Goal: Transaction & Acquisition: Complete application form

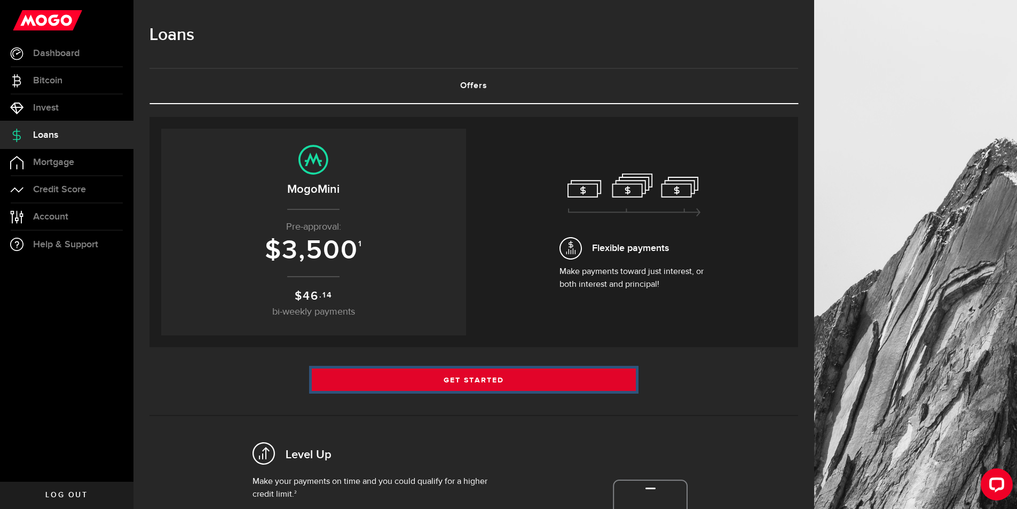
click at [469, 378] on link "Get Started" at bounding box center [474, 379] width 325 height 22
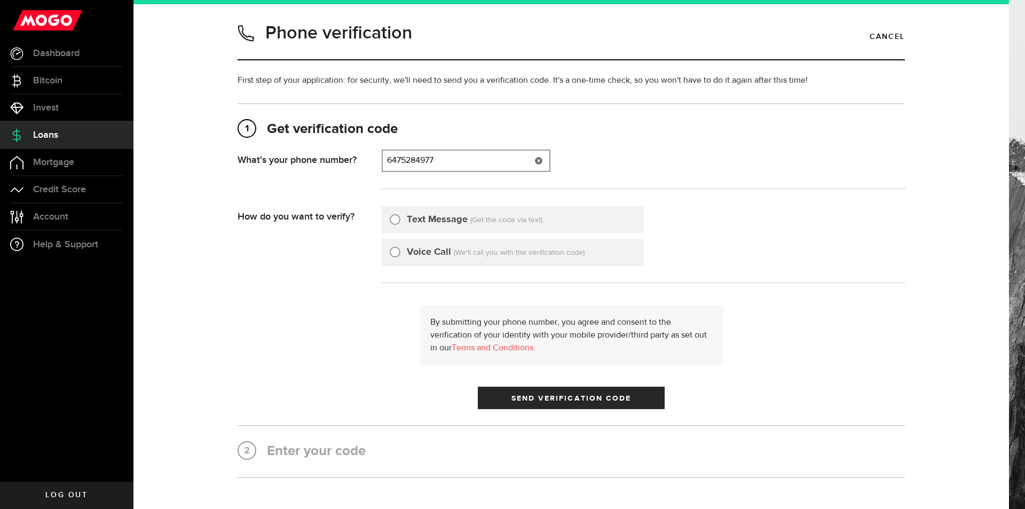
type input "6475284977"
click at [451, 221] on label "Text Message" at bounding box center [437, 219] width 61 height 14
click at [400, 221] on input "Text Message" at bounding box center [395, 217] width 11 height 11
radio input "true"
click at [560, 385] on div "By submitting your phone number, you agree and consent to the verification of y…" at bounding box center [571, 357] width 667 height 104
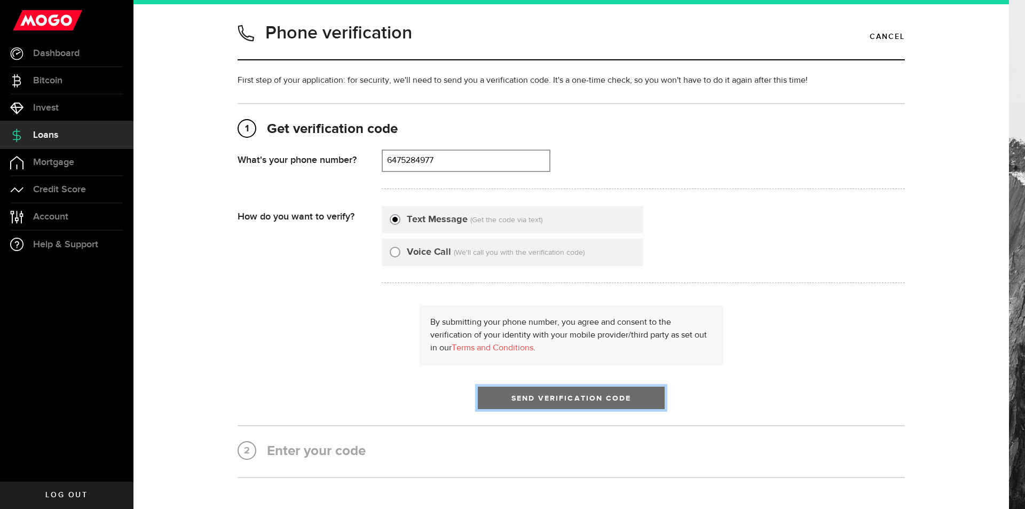
click at [561, 390] on button "Send Verification Code" at bounding box center [571, 397] width 187 height 22
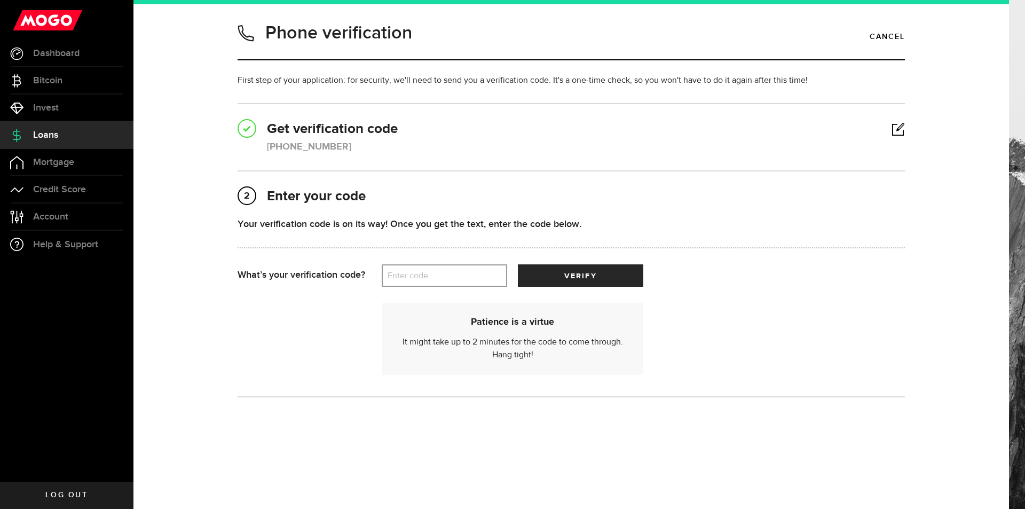
click at [425, 262] on div "Your verification code is on its way! Once you get the text, enter the code bel…" at bounding box center [571, 241] width 667 height 48
click at [417, 278] on label "Enter code" at bounding box center [444, 276] width 125 height 22
click at [417, 278] on input "Enter code" at bounding box center [444, 275] width 125 height 22
type input "60320"
click at [518, 264] on button "verify" at bounding box center [580, 275] width 125 height 22
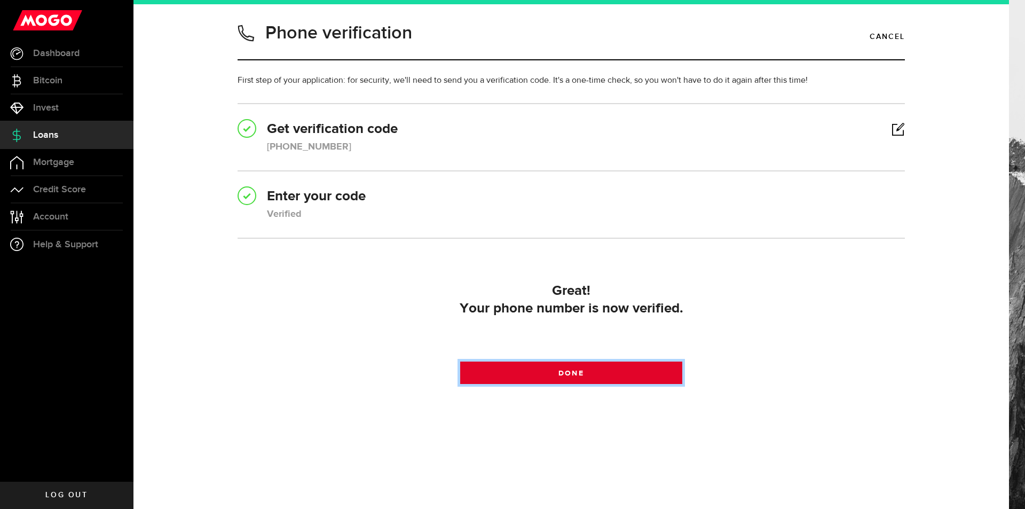
click at [563, 375] on span "Done" at bounding box center [570, 372] width 25 height 7
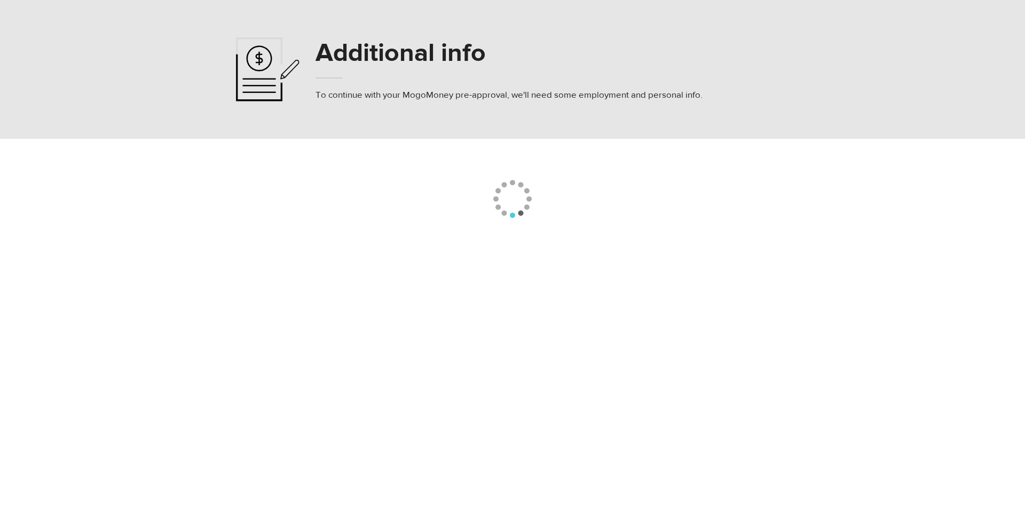
select select
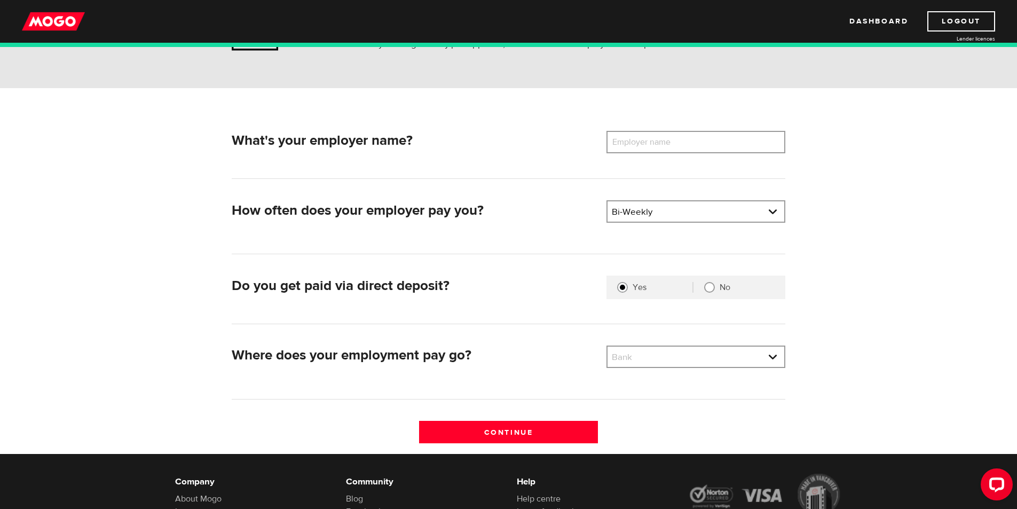
scroll to position [107, 0]
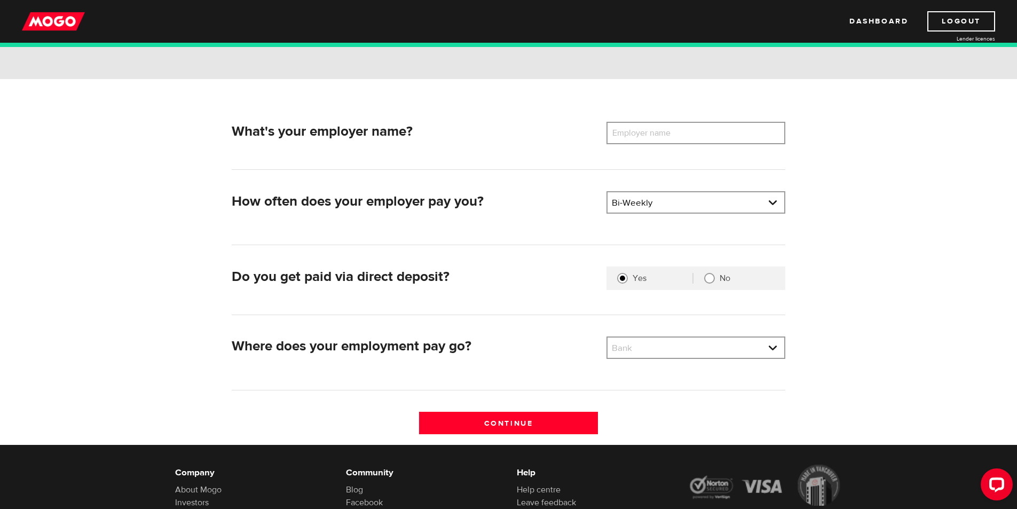
click at [671, 139] on label "Employer name" at bounding box center [649, 133] width 86 height 22
click at [671, 139] on input "Employer name" at bounding box center [695, 133] width 179 height 22
type input "Unity Health Toronto"
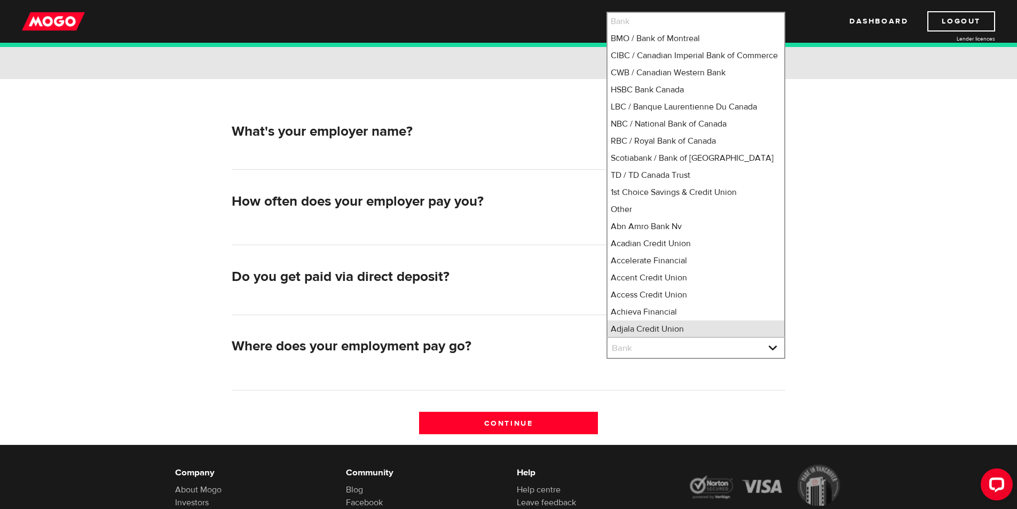
scroll to position [14, 0]
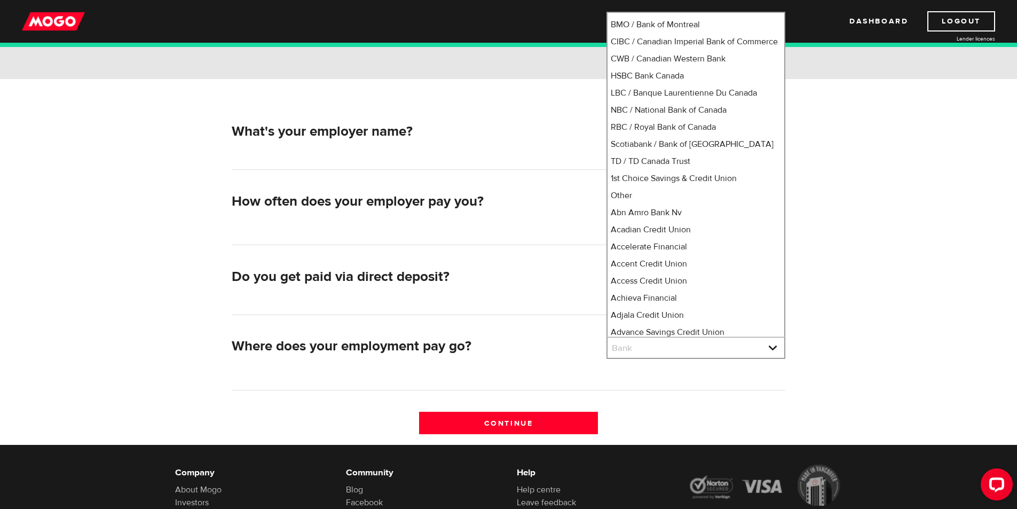
click at [548, 319] on div "What's your employer name? Employer name Please enter your employer's name Unit…" at bounding box center [508, 283] width 569 height 322
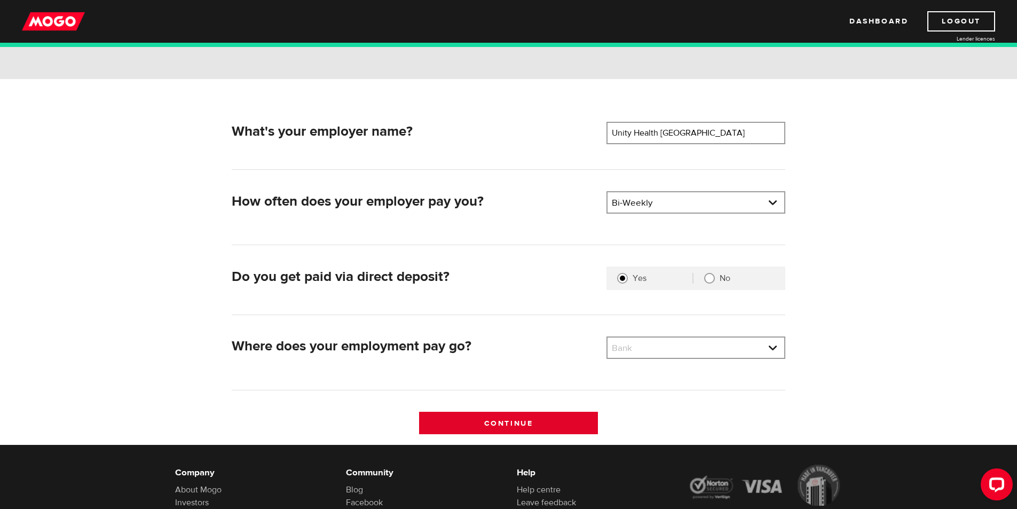
click at [495, 424] on input "Continue" at bounding box center [508, 423] width 179 height 22
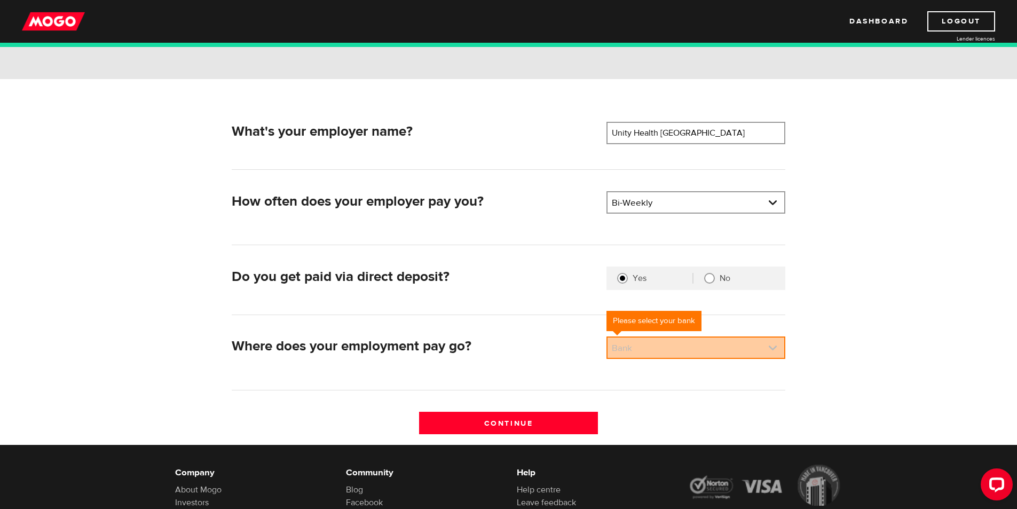
click at [667, 338] on link at bounding box center [695, 347] width 177 height 20
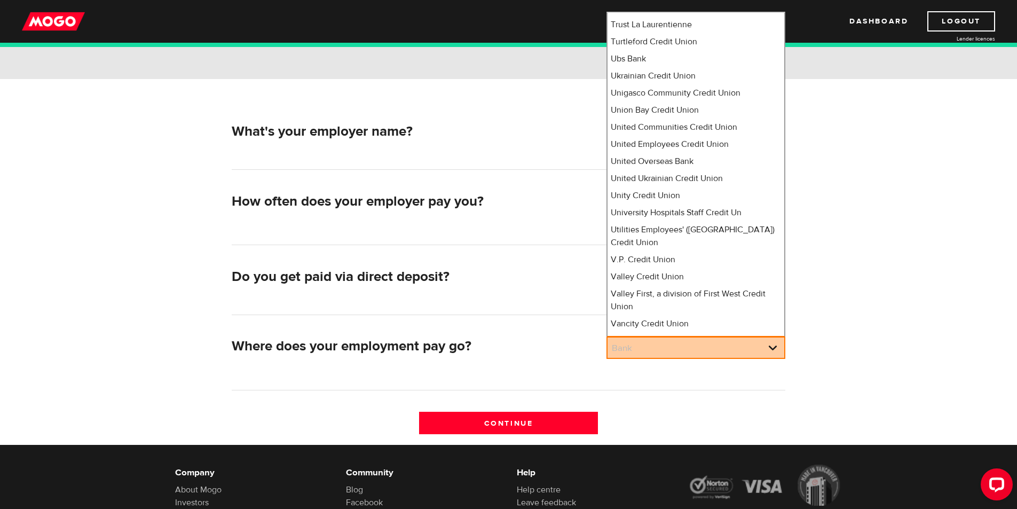
scroll to position [0, 0]
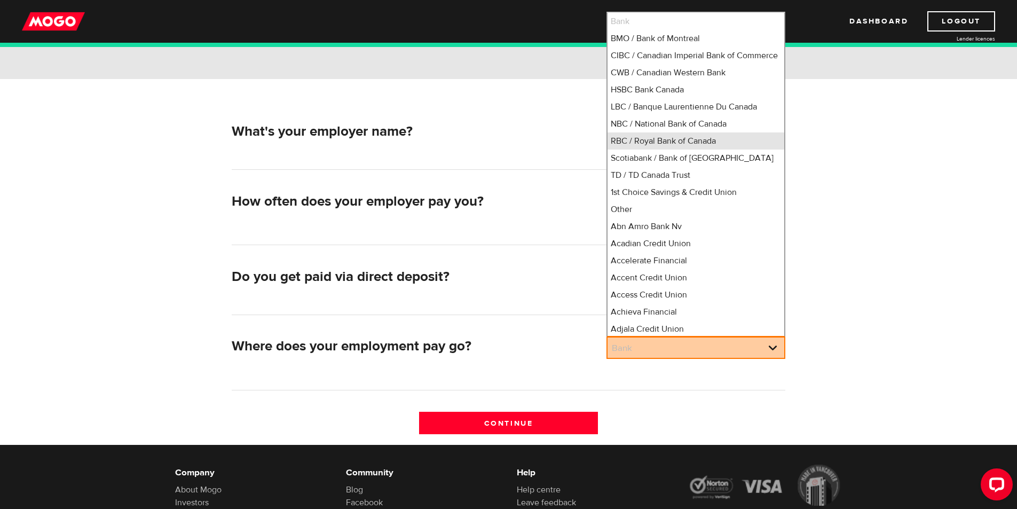
click at [671, 149] on li "RBC / Royal Bank of Canada" at bounding box center [695, 140] width 177 height 17
select select "8"
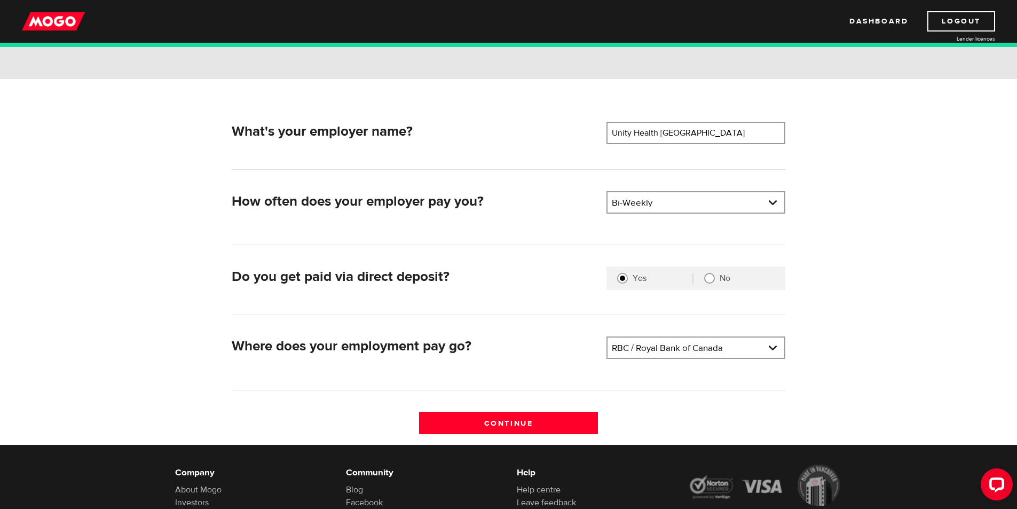
click at [533, 408] on div "What's your employer name? Employer name Please enter your employer's name Unit…" at bounding box center [508, 283] width 569 height 322
click at [525, 423] on input "Continue" at bounding box center [508, 423] width 179 height 22
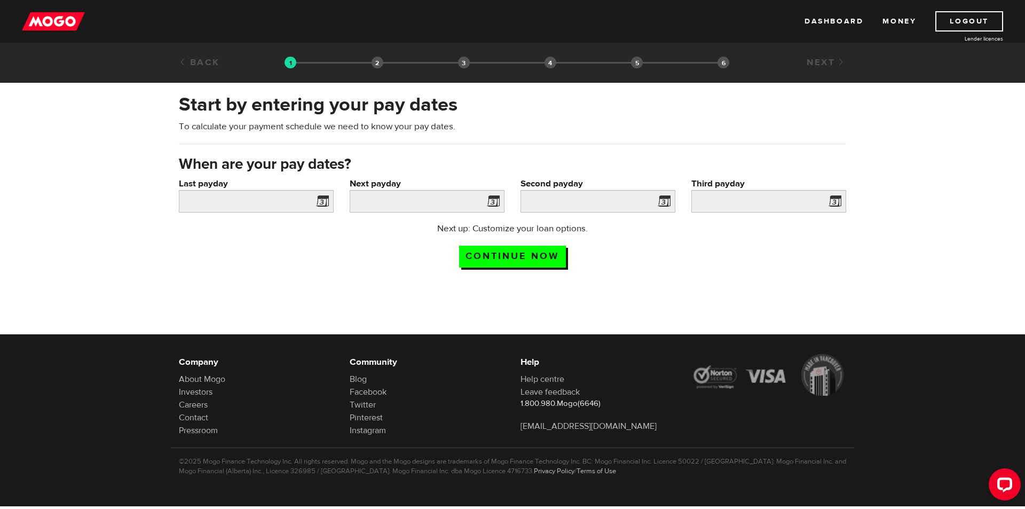
click at [320, 199] on span at bounding box center [320, 202] width 16 height 17
click at [321, 199] on span at bounding box center [320, 202] width 16 height 17
click at [487, 199] on span at bounding box center [491, 202] width 16 height 17
click at [493, 204] on span at bounding box center [491, 202] width 16 height 17
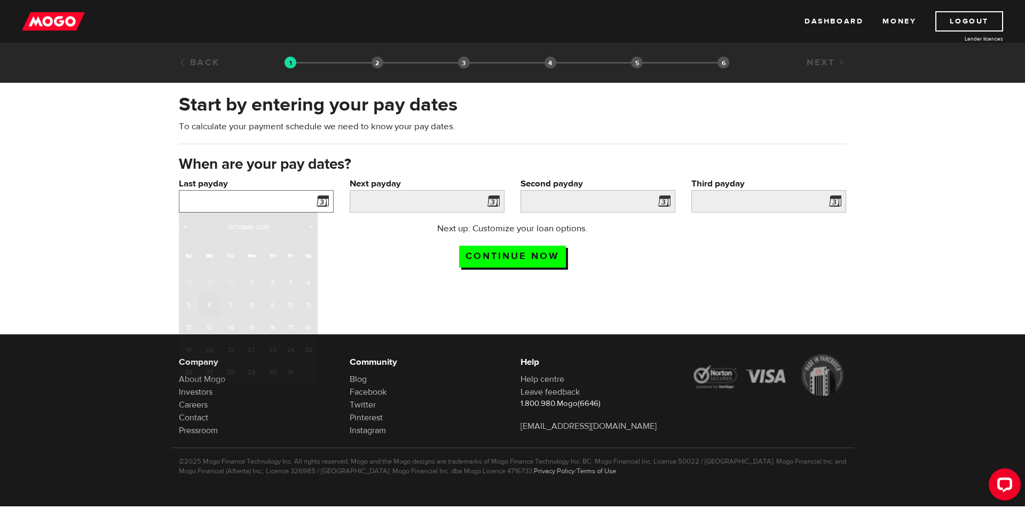
drag, startPoint x: 244, startPoint y: 194, endPoint x: 235, endPoint y: 203, distance: 12.8
click at [242, 199] on input "Last payday" at bounding box center [256, 201] width 155 height 22
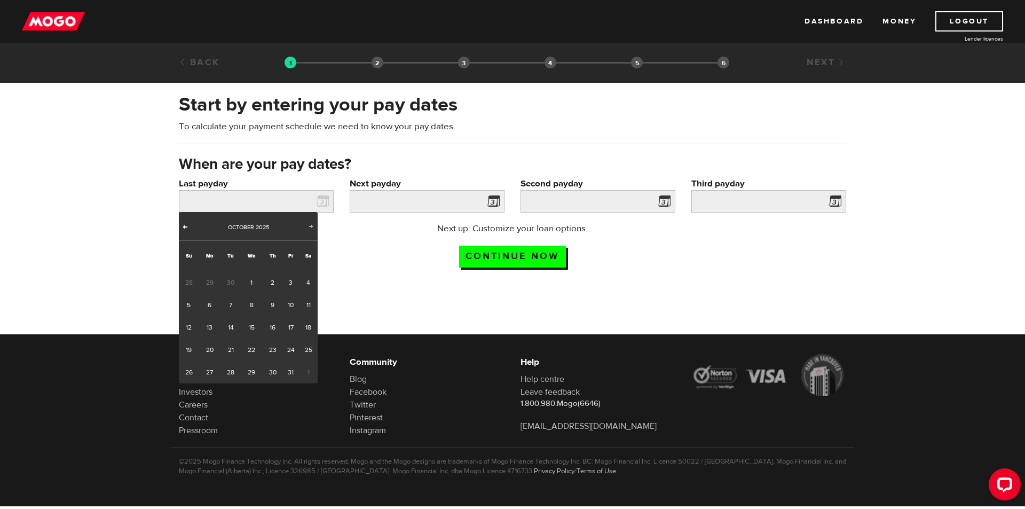
click at [184, 223] on span "Prev" at bounding box center [185, 226] width 9 height 9
click at [288, 347] on link "26" at bounding box center [290, 349] width 17 height 22
type input "2025/09/26"
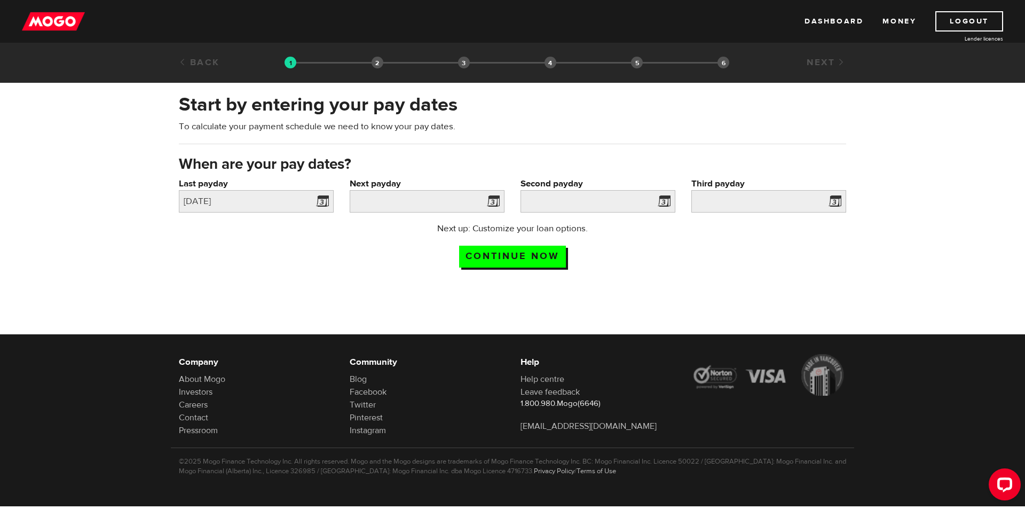
click at [497, 201] on span at bounding box center [491, 202] width 16 height 17
click at [409, 201] on input "Next payday" at bounding box center [427, 201] width 155 height 22
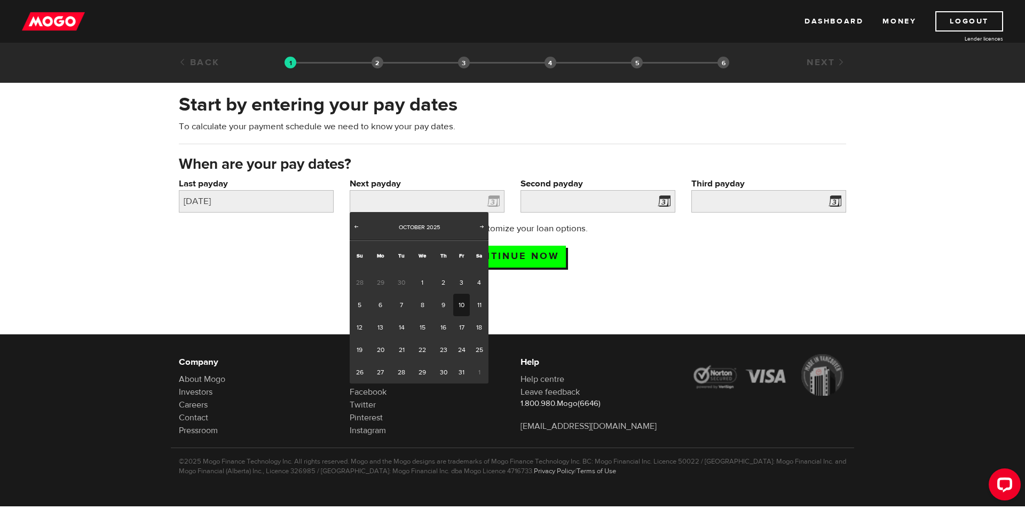
click at [461, 307] on link "10" at bounding box center [461, 305] width 17 height 22
type input "2025/10/10"
type input "2025/10/24"
type input "2025/11/7"
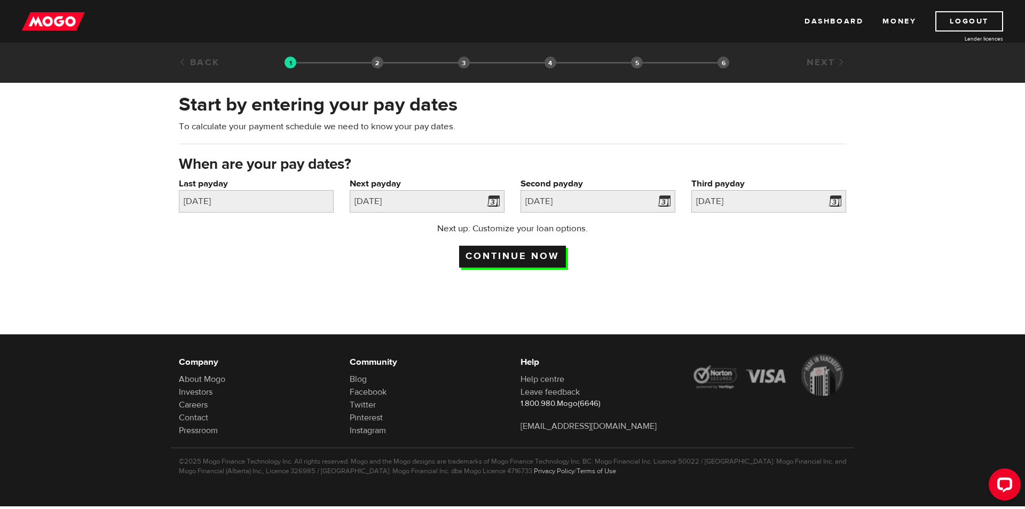
click at [526, 263] on input "Continue now" at bounding box center [512, 257] width 107 height 22
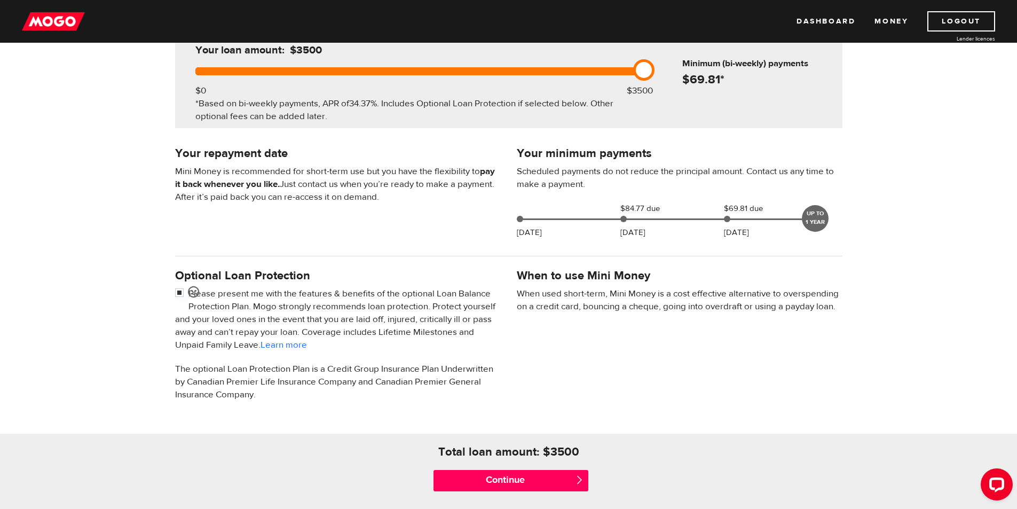
scroll to position [160, 0]
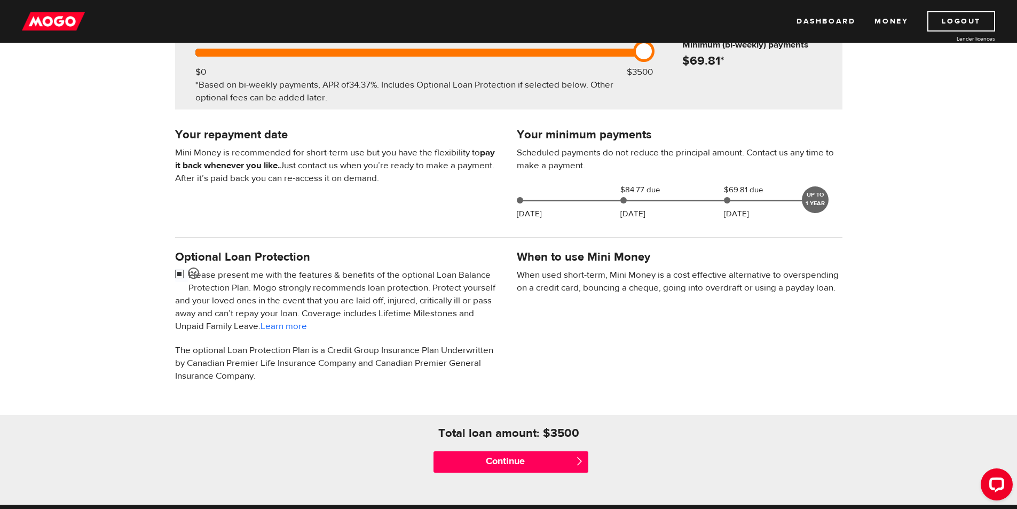
click at [182, 273] on input "checkbox" at bounding box center [181, 274] width 13 height 13
click at [179, 271] on input "checkbox" at bounding box center [181, 274] width 13 height 13
checkbox input "false"
drag, startPoint x: 179, startPoint y: 271, endPoint x: 218, endPoint y: 237, distance: 51.8
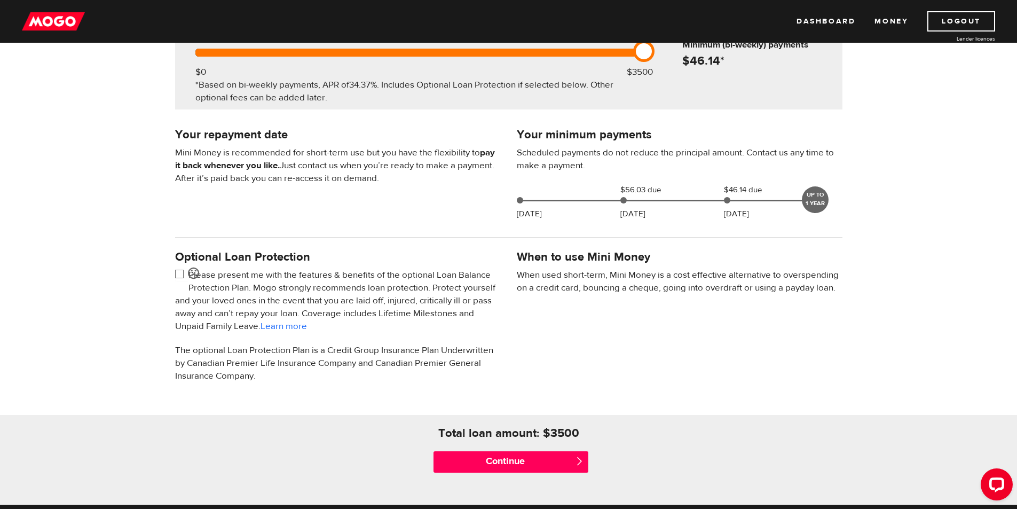
click at [218, 237] on div "Everyday Loan Don’t want this loan Your loan amount: $3500 $0 $3500 *Based on b…" at bounding box center [508, 238] width 1017 height 534
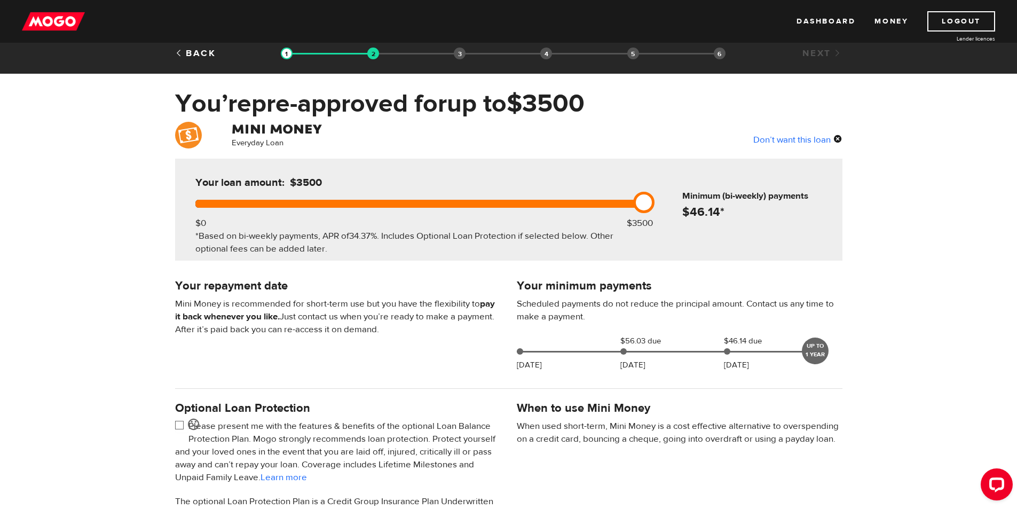
scroll to position [0, 0]
